Goal: Task Accomplishment & Management: Manage account settings

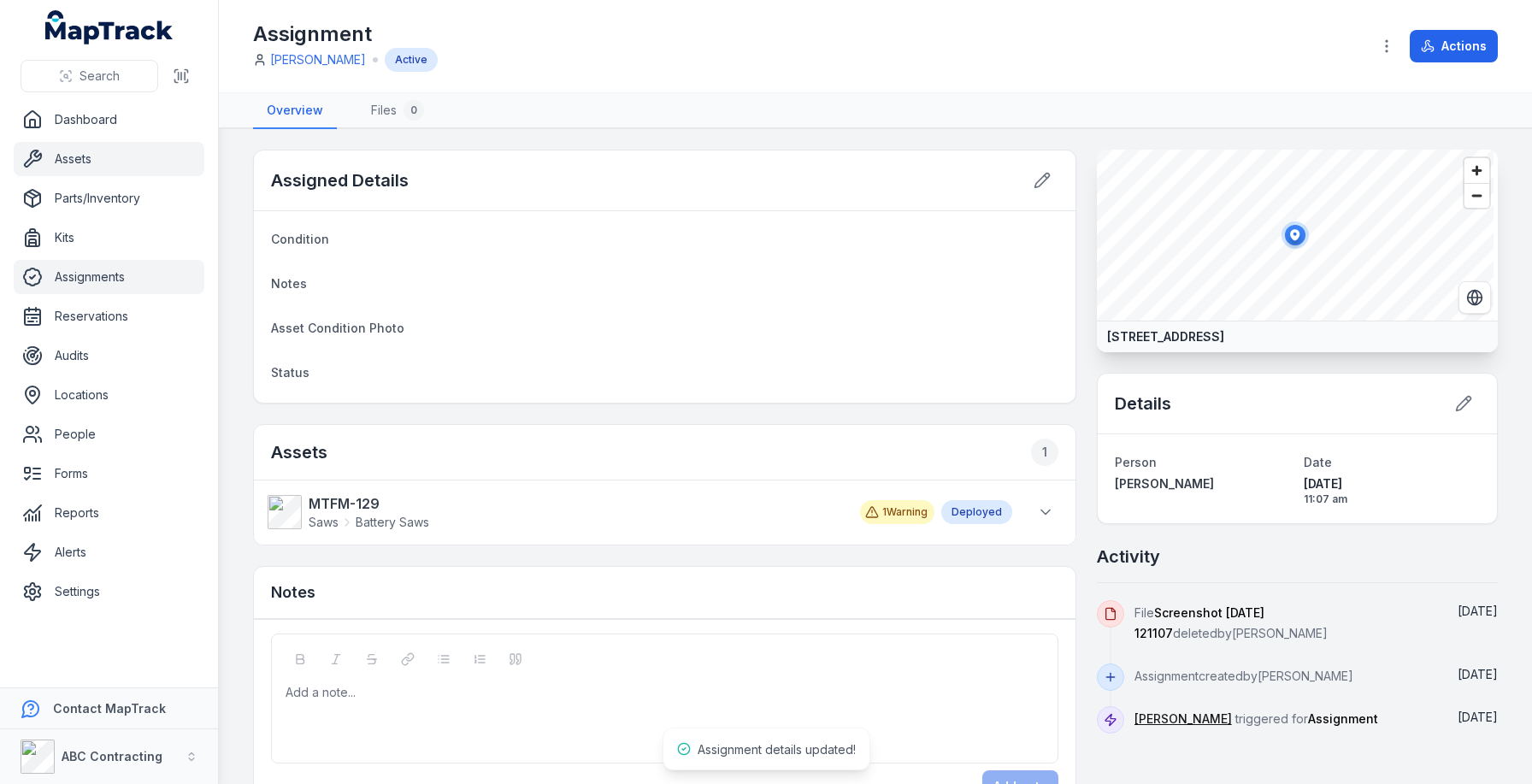
click at [112, 165] on link "Assets" at bounding box center [109, 159] width 191 height 34
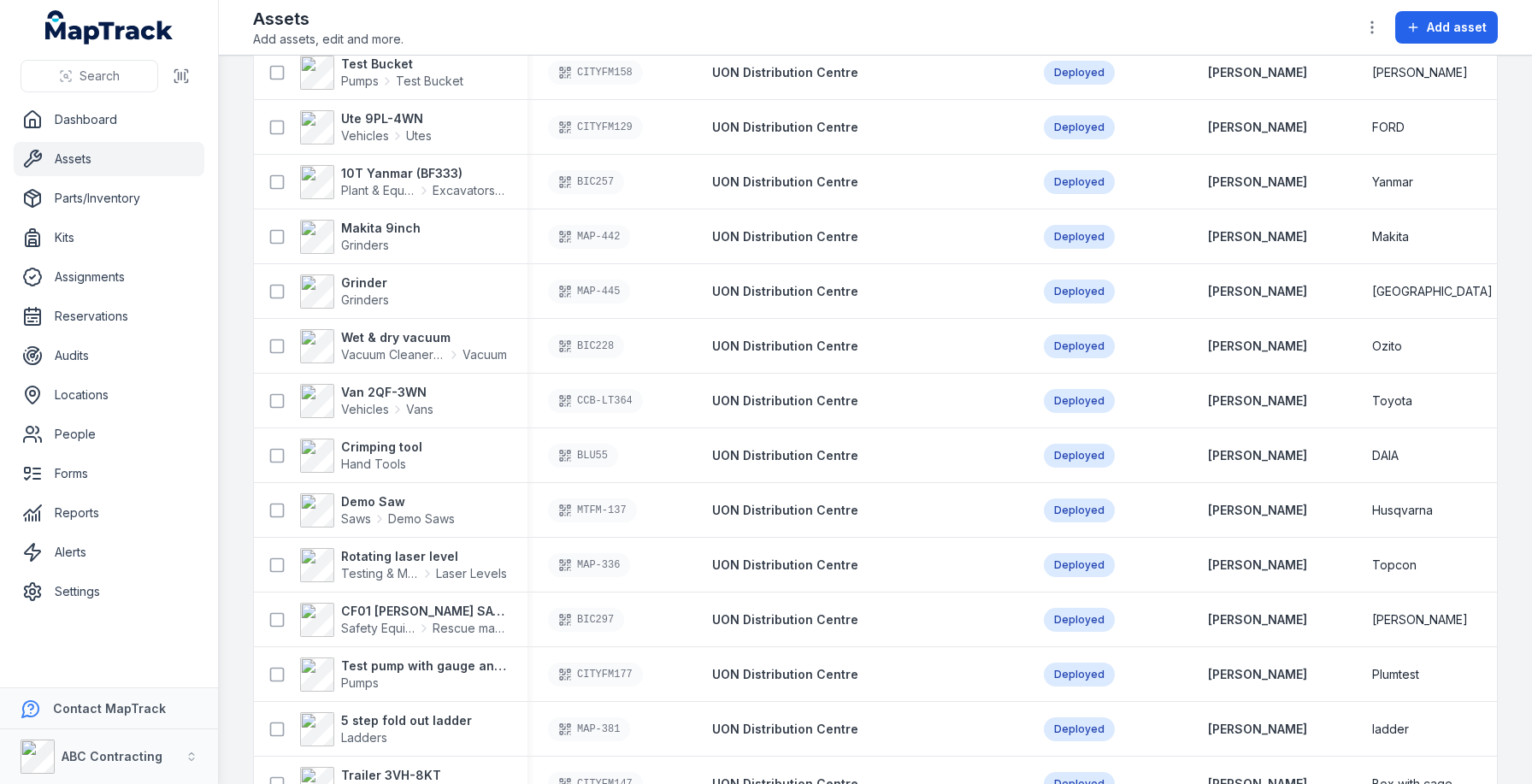
scroll to position [3269, 0]
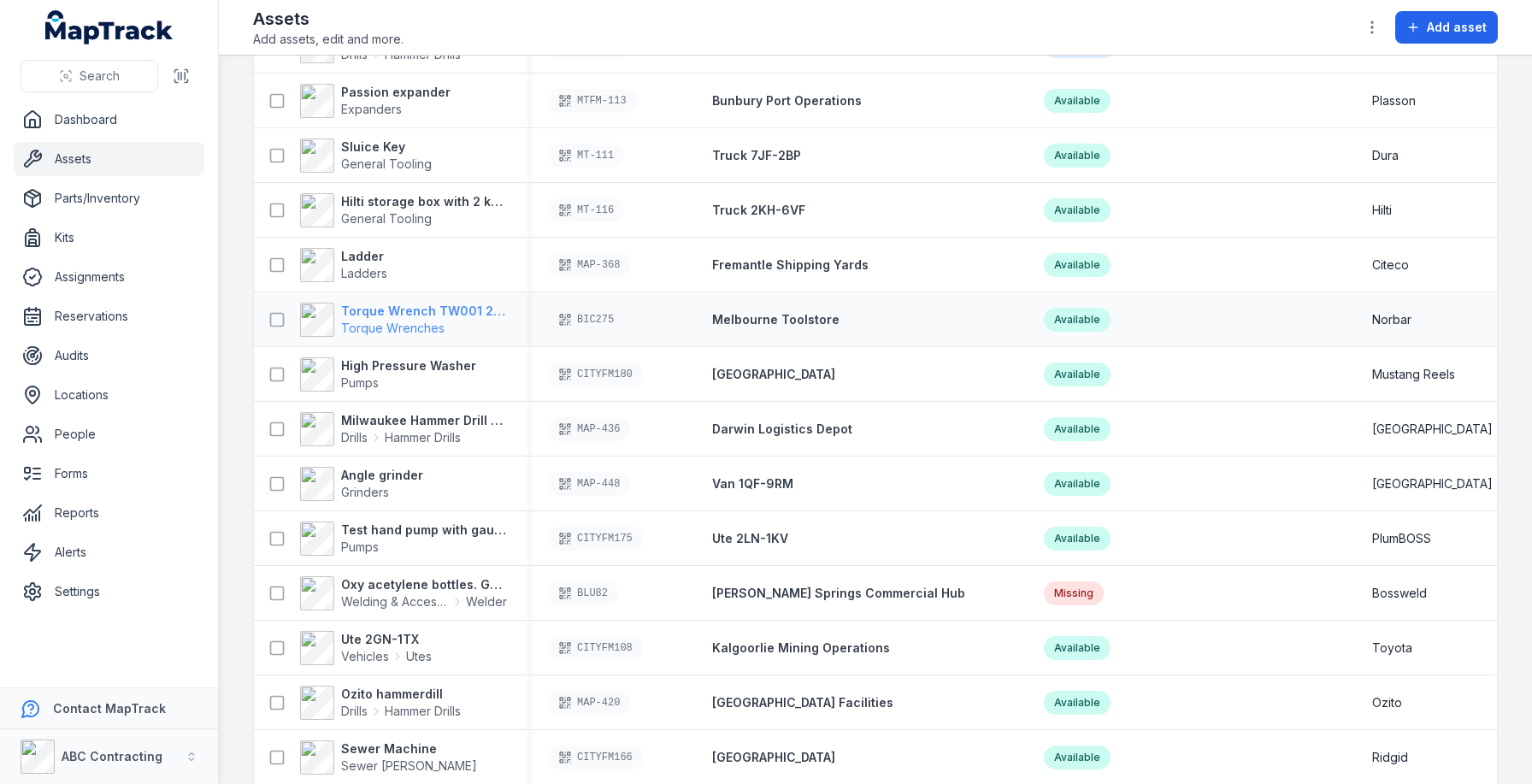
click at [386, 324] on span "Torque Wrenches" at bounding box center [392, 327] width 103 height 14
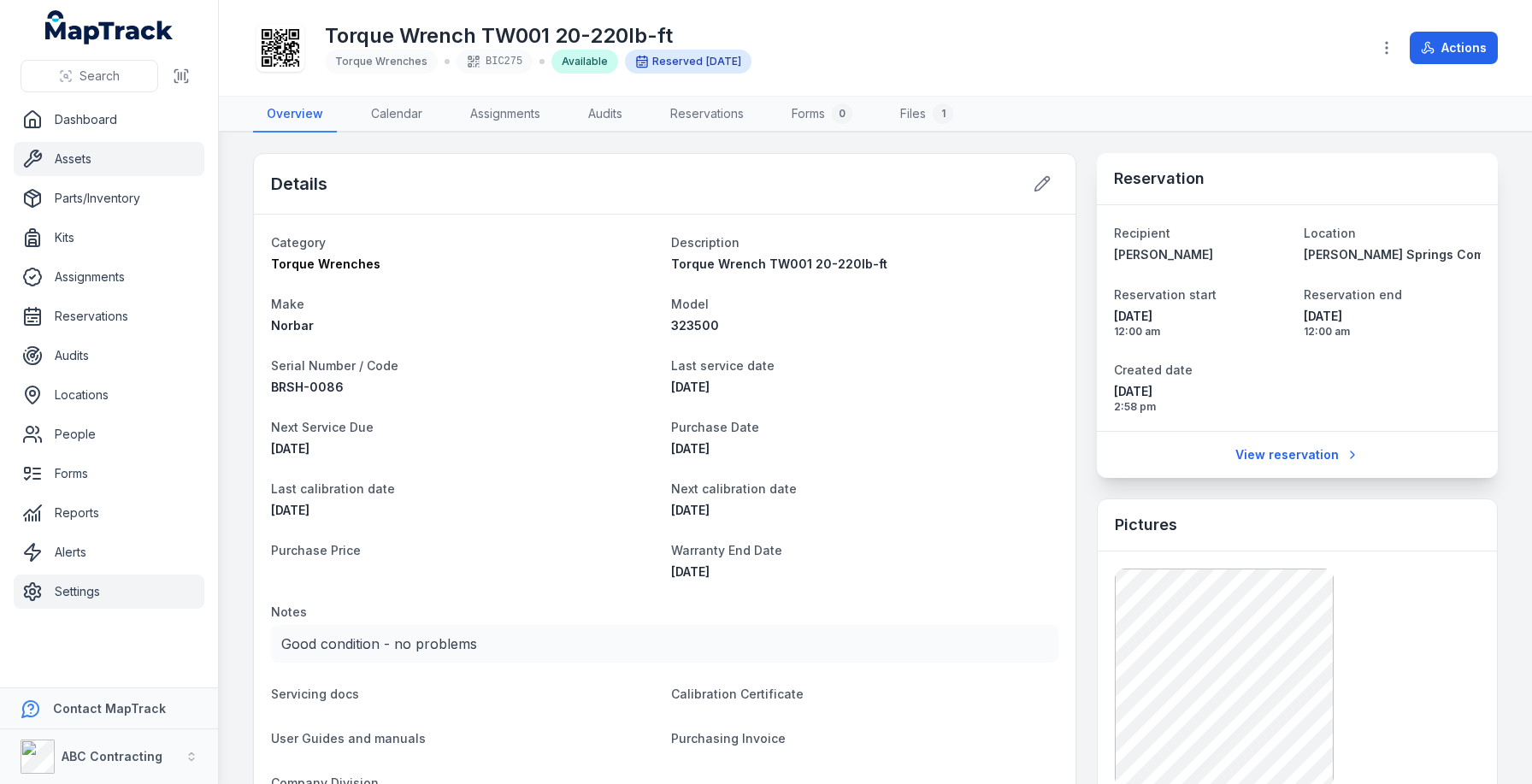
click at [92, 583] on link "Settings" at bounding box center [109, 592] width 191 height 34
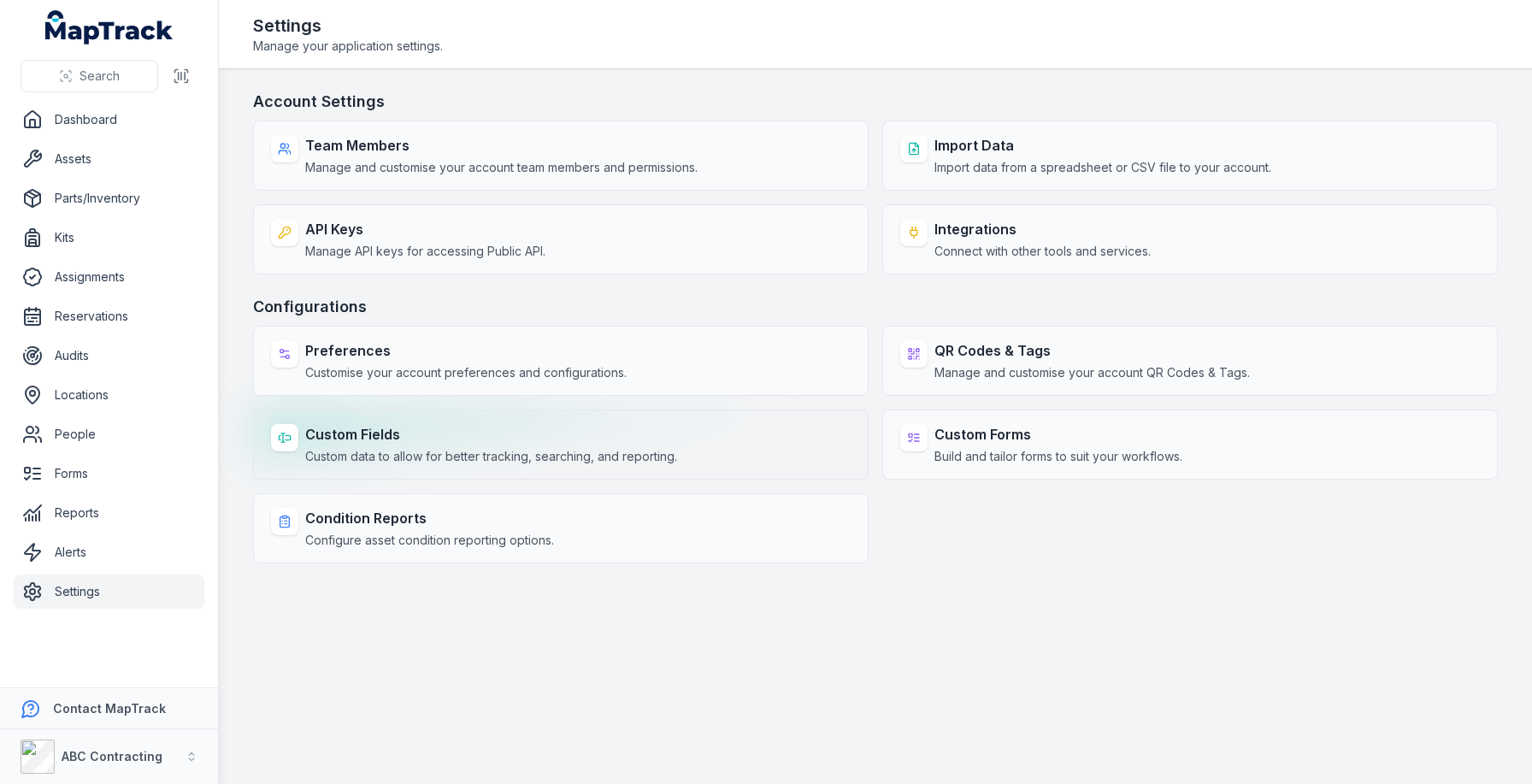
click at [396, 432] on strong "Custom Fields" at bounding box center [490, 433] width 372 height 21
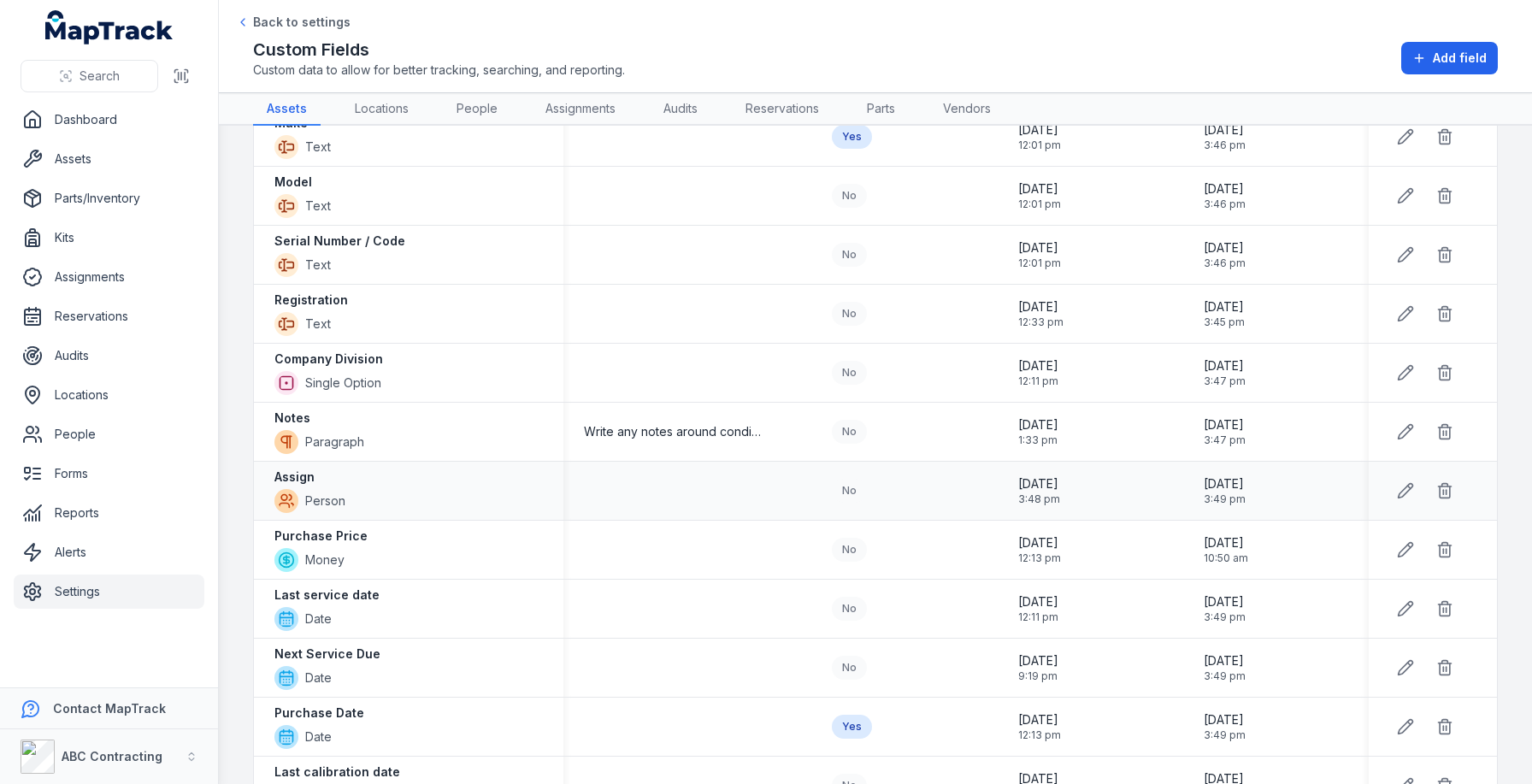
scroll to position [26, 0]
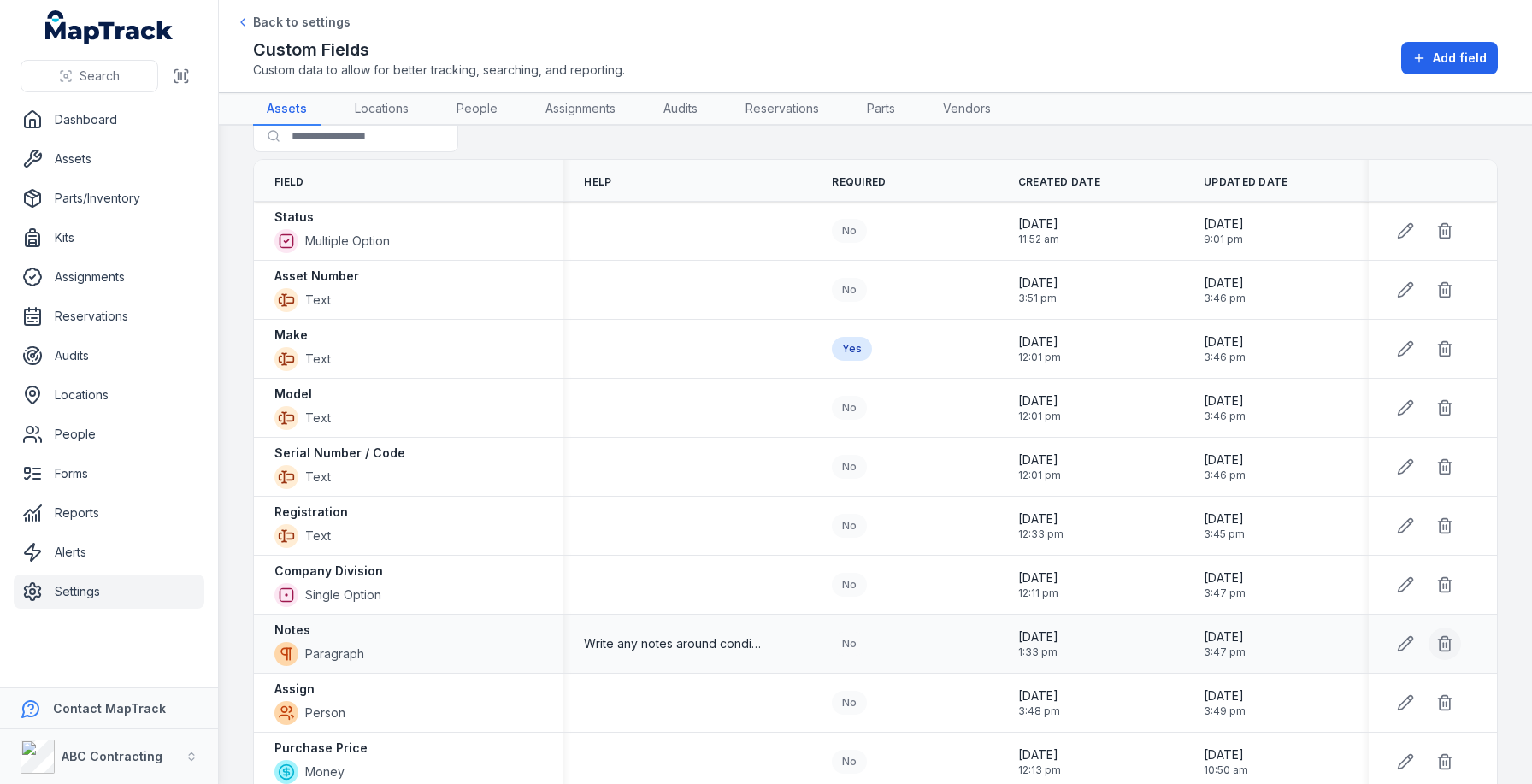
click at [1437, 640] on icon at bounding box center [1445, 643] width 17 height 17
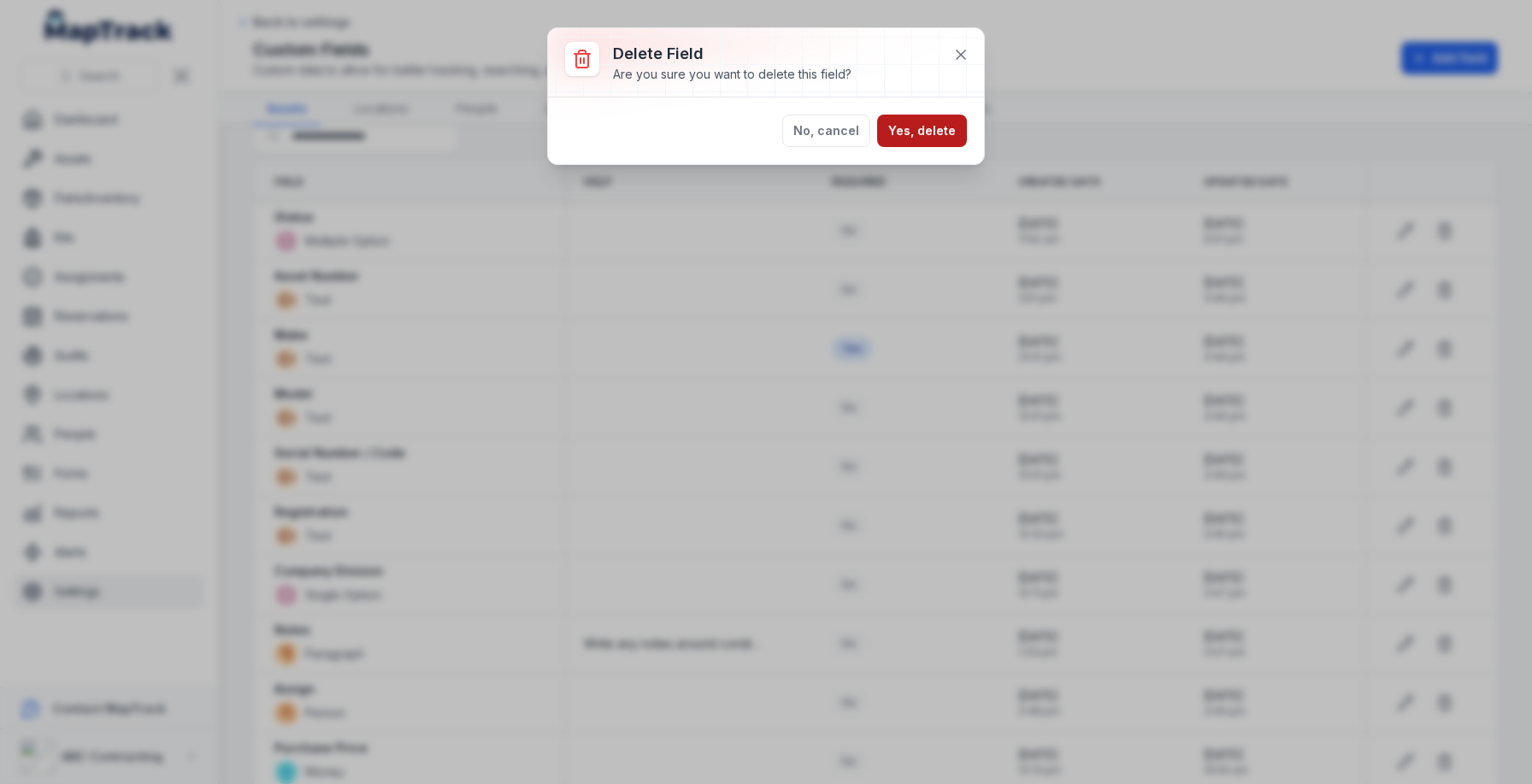
click at [953, 136] on button "Yes, delete" at bounding box center [922, 130] width 90 height 32
